Goal: Transaction & Acquisition: Obtain resource

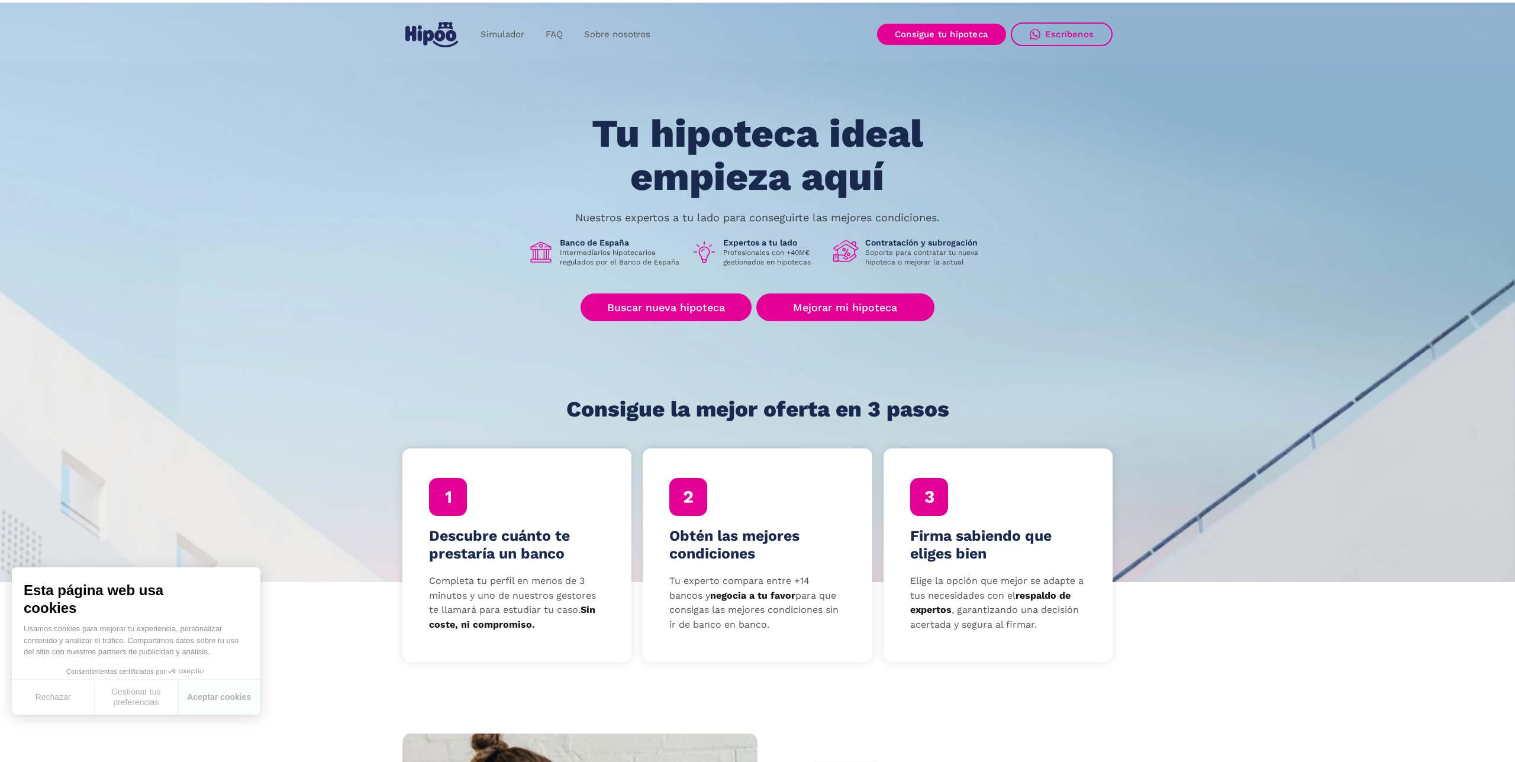
click at [979, 94] on section "Tu hipoteca ideal empieza aquí Nuestros expertos a tu lado para conseguirte las…" at bounding box center [757, 291] width 1515 height 584
click at [952, 38] on link "Consigue tu hipoteca" at bounding box center [941, 34] width 129 height 21
click at [704, 307] on link "Buscar nueva hipoteca" at bounding box center [666, 308] width 171 height 28
click at [1127, 246] on section "Tu hipoteca ideal empieza aquí Nuestros expertos a tu lado para conseguirte las…" at bounding box center [757, 291] width 1515 height 584
